Goal: Check status

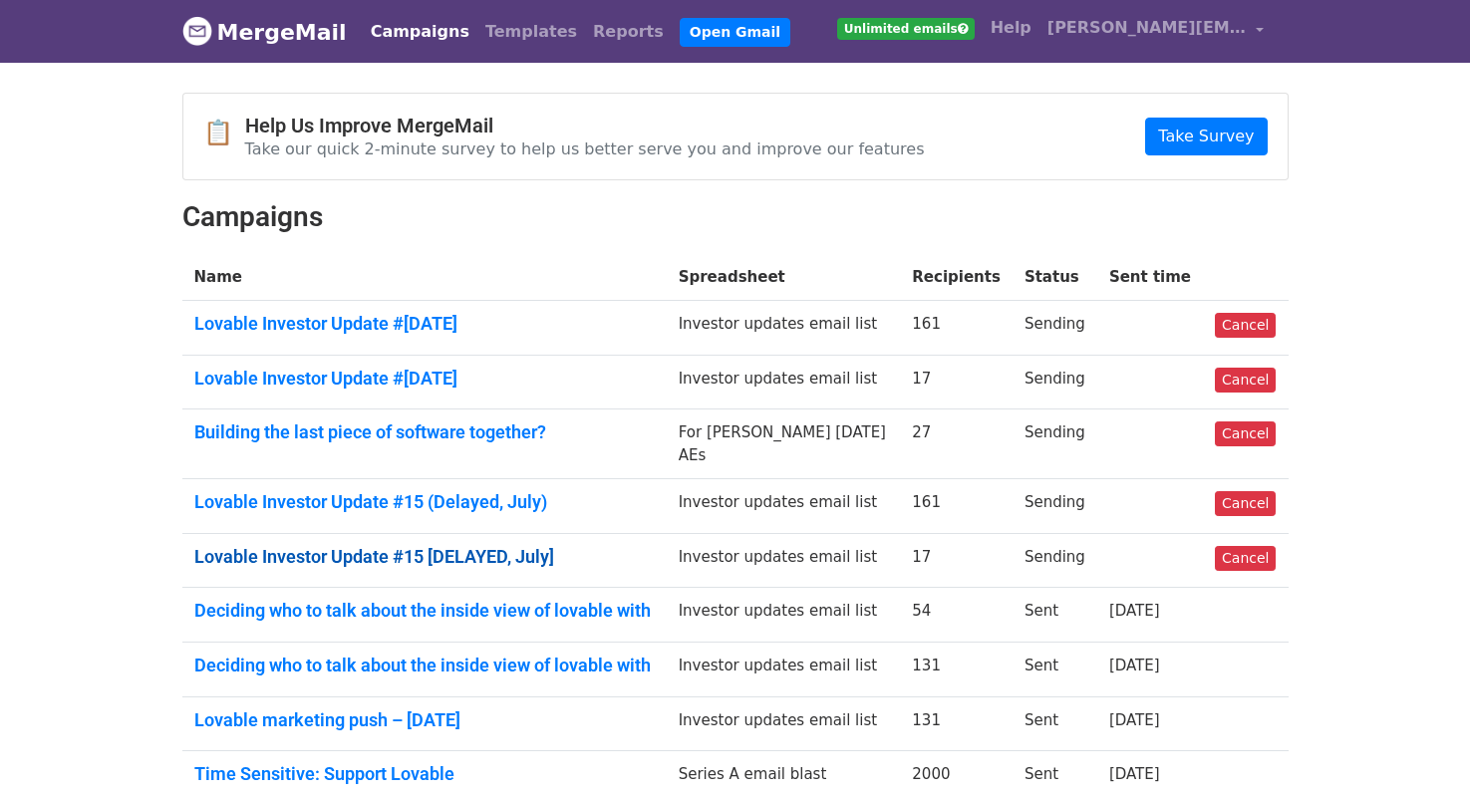
click at [343, 568] on link "Lovable Investor Update #15 [DELAYED, July]" at bounding box center [424, 557] width 460 height 22
click at [424, 568] on link "Lovable Investor Update #15 [DELAYED, July]" at bounding box center [424, 557] width 460 height 22
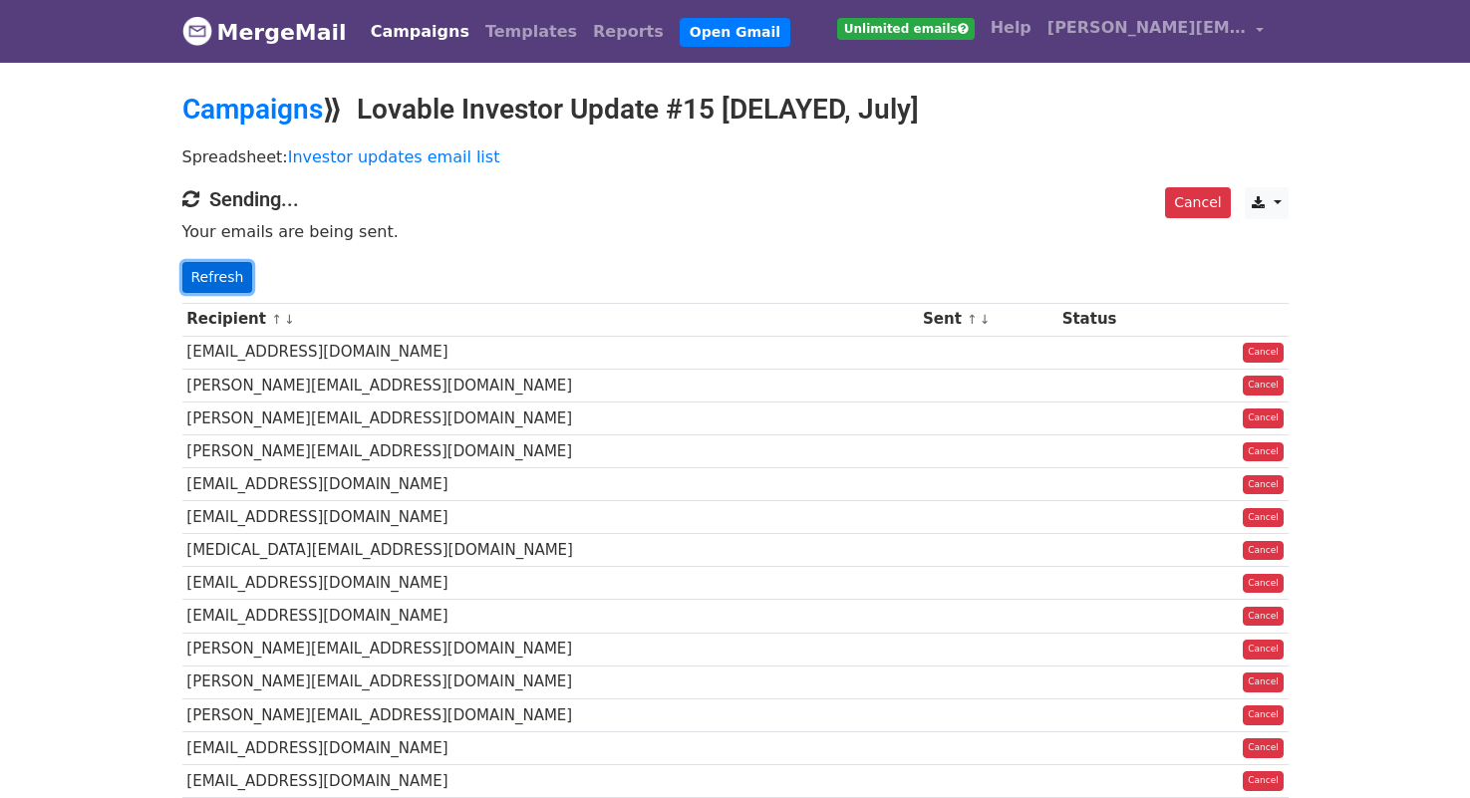
click at [229, 282] on link "Refresh" at bounding box center [217, 277] width 71 height 31
